Goal: Information Seeking & Learning: Learn about a topic

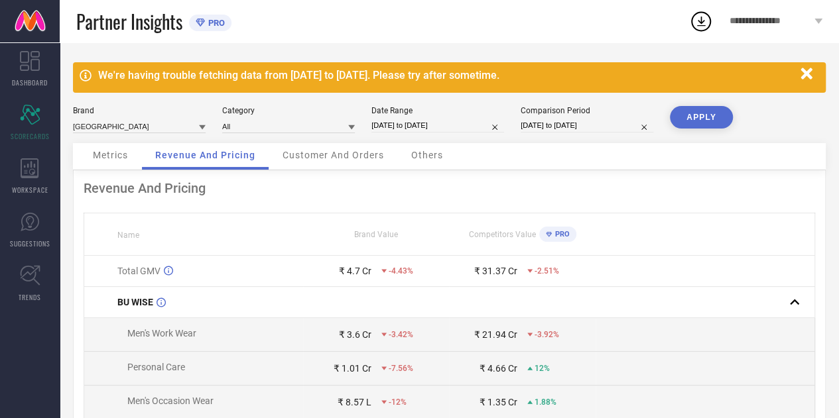
click at [308, 151] on span "Customer And Orders" at bounding box center [332, 155] width 101 height 11
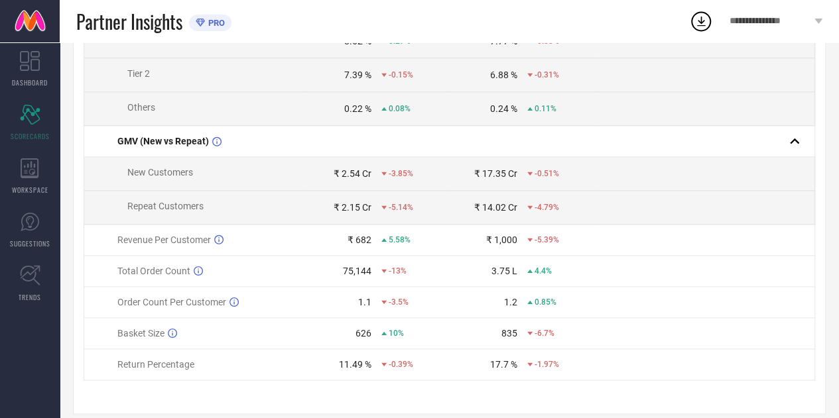
scroll to position [719, 0]
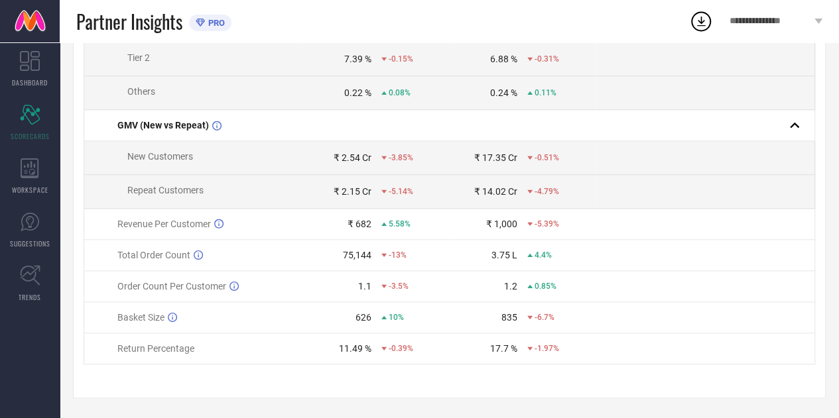
click at [340, 166] on td "₹ 2.54 Cr -3.85%" at bounding box center [376, 158] width 146 height 34
drag, startPoint x: 340, startPoint y: 166, endPoint x: 355, endPoint y: 211, distance: 47.2
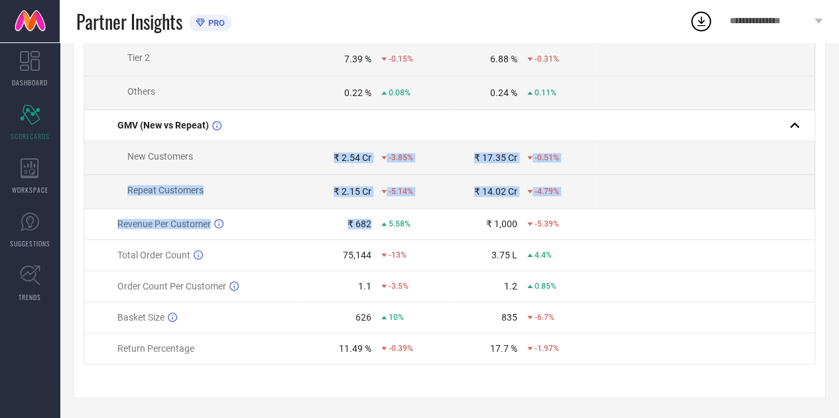
click at [355, 211] on td "₹ 682 5.58%" at bounding box center [376, 224] width 146 height 31
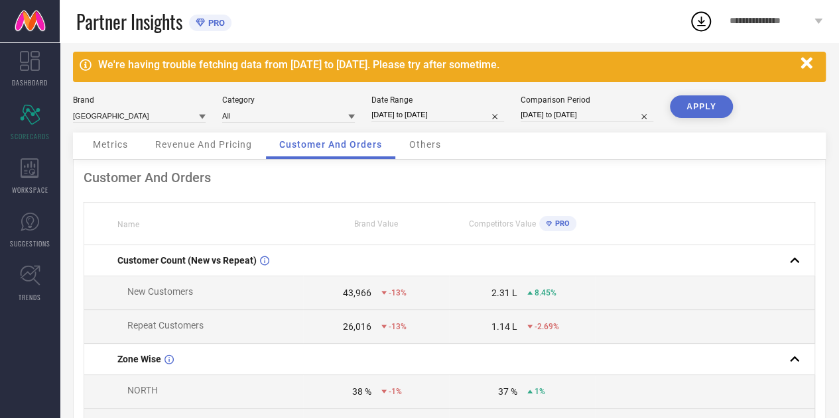
scroll to position [0, 0]
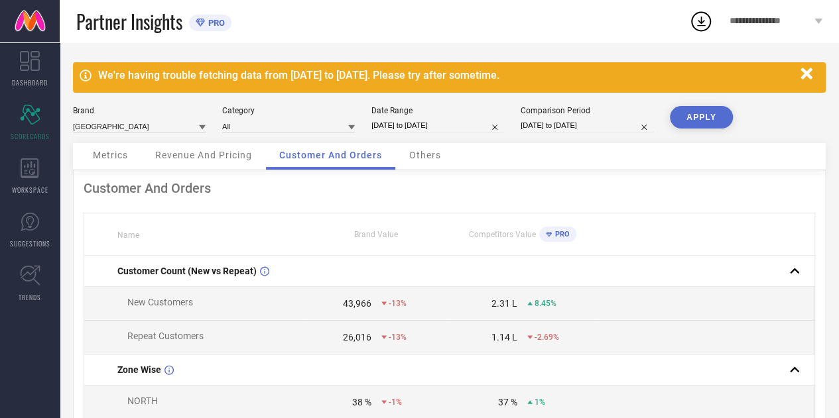
click at [239, 163] on div "Revenue And Pricing" at bounding box center [203, 156] width 123 height 27
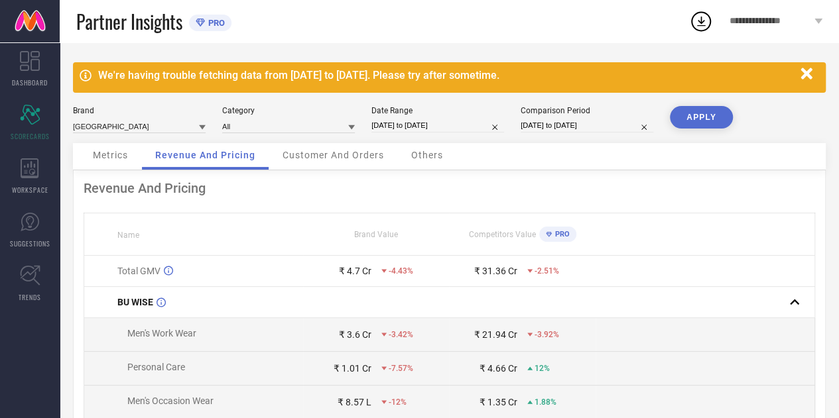
click at [316, 151] on span "Customer And Orders" at bounding box center [332, 155] width 101 height 11
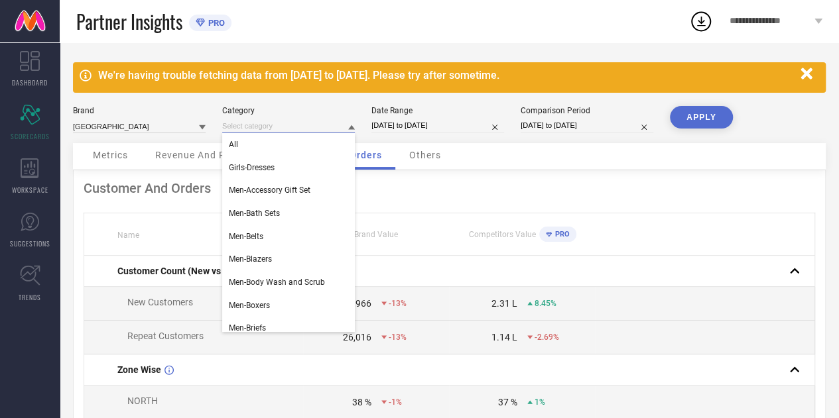
click at [263, 126] on input at bounding box center [288, 126] width 133 height 14
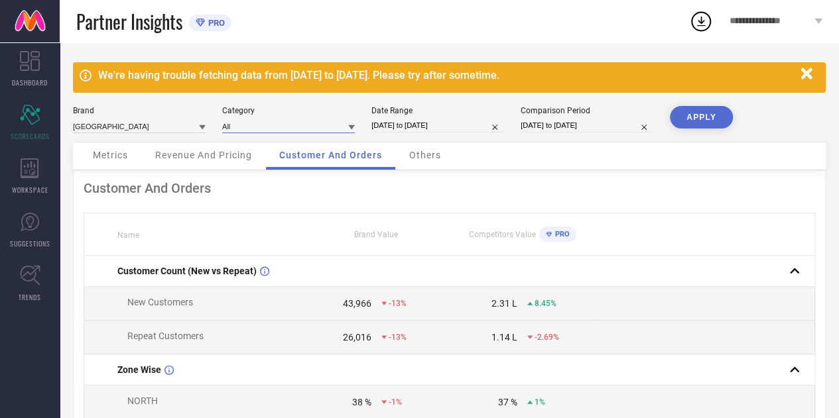
click at [263, 126] on input at bounding box center [288, 126] width 133 height 14
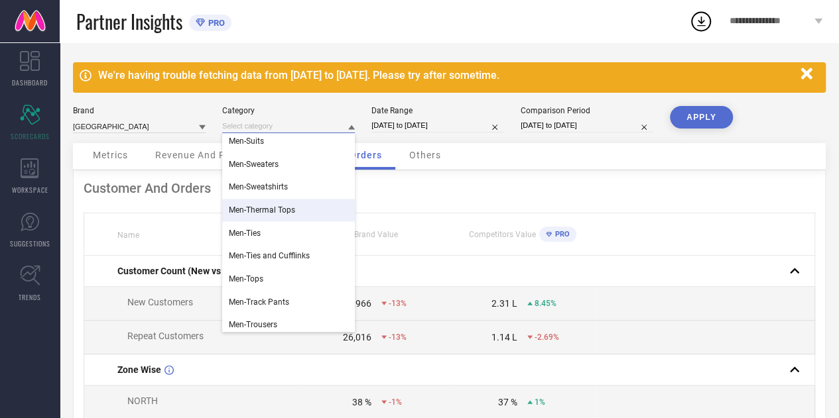
scroll to position [912, 0]
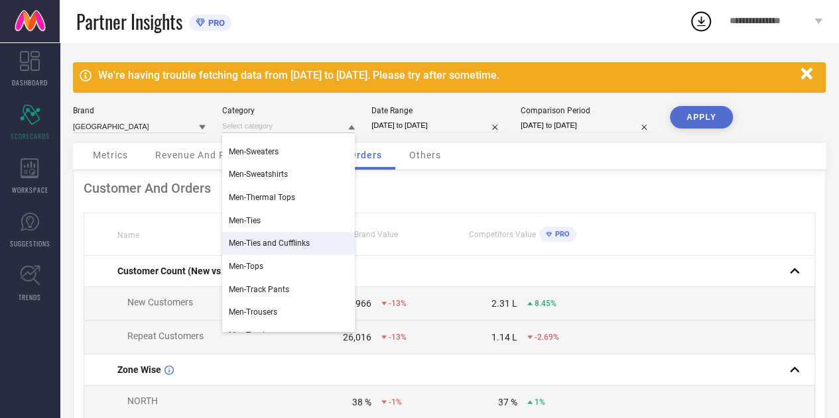
click at [421, 226] on th "Brand Value" at bounding box center [376, 235] width 146 height 42
